Goal: Task Accomplishment & Management: Use online tool/utility

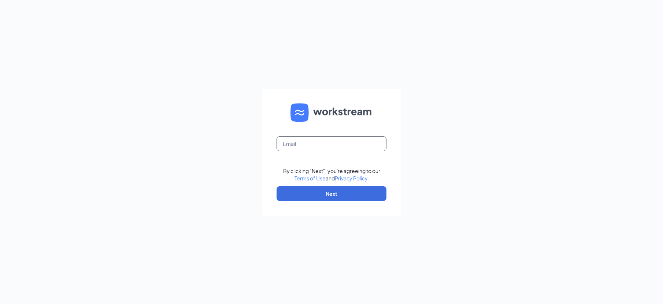
click at [306, 143] on input "text" at bounding box center [332, 143] width 110 height 15
type input "[EMAIL_ADDRESS][DOMAIN_NAME]"
click at [331, 192] on button "Next" at bounding box center [332, 193] width 110 height 15
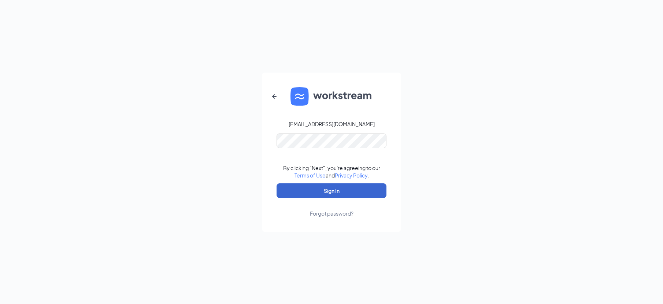
click at [332, 190] on button "Sign In" at bounding box center [332, 190] width 110 height 15
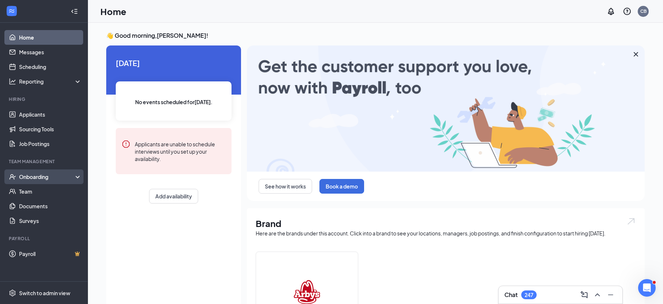
click at [52, 177] on div "Onboarding" at bounding box center [47, 176] width 56 height 7
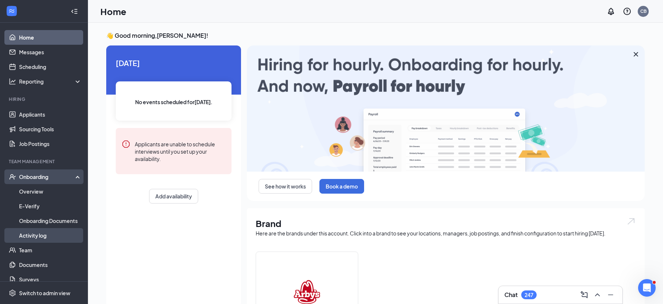
click at [47, 235] on link "Activity log" at bounding box center [50, 235] width 63 height 15
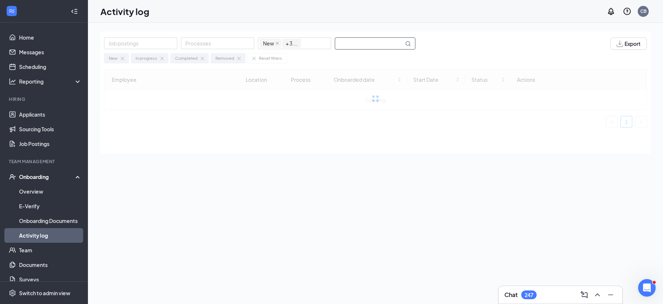
click at [380, 44] on input "text" at bounding box center [369, 43] width 69 height 11
type input "wilson"
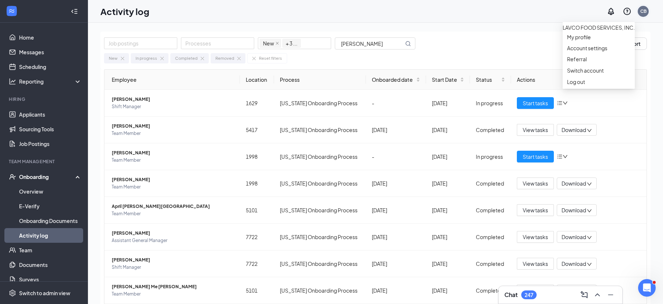
click at [645, 11] on div "CB" at bounding box center [644, 11] width 6 height 6
click at [579, 85] on div "Log out" at bounding box center [598, 81] width 63 height 7
